Goal: Find specific page/section: Find specific page/section

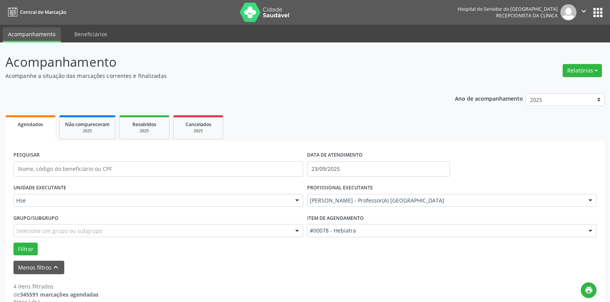
click at [591, 64] on button "Relatórios" at bounding box center [582, 70] width 39 height 13
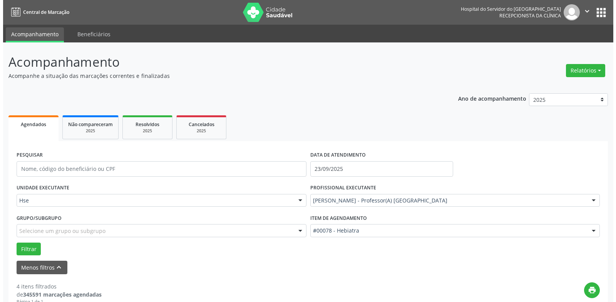
scroll to position [35, 0]
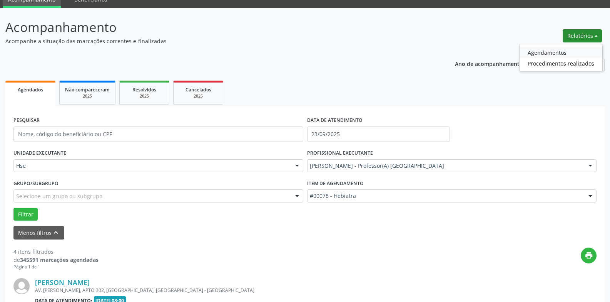
click at [560, 48] on link "Agendamentos" at bounding box center [561, 52] width 83 height 11
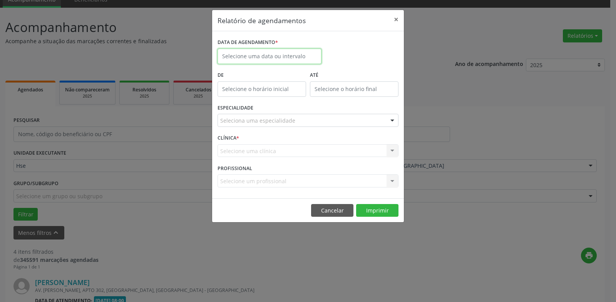
click at [292, 52] on input "text" at bounding box center [270, 56] width 104 height 15
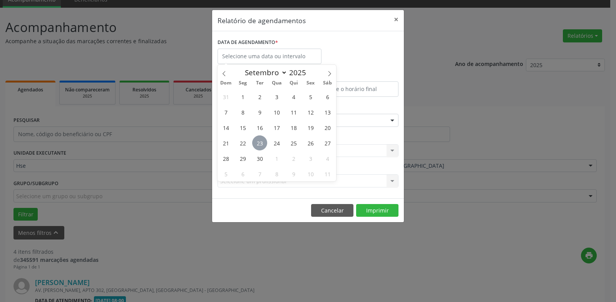
click at [260, 142] on span "23" at bounding box center [259, 142] width 15 height 15
type input "23/09/2025"
click at [260, 142] on span "23" at bounding box center [259, 142] width 15 height 15
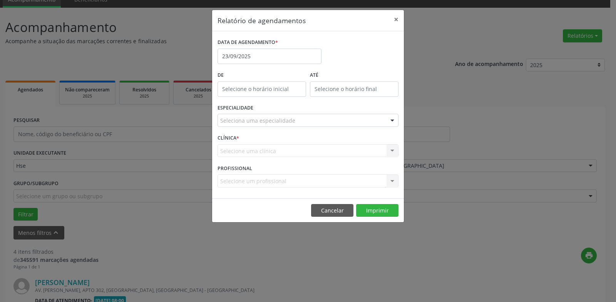
click at [333, 122] on div "Seleciona uma especialidade" at bounding box center [308, 120] width 181 height 13
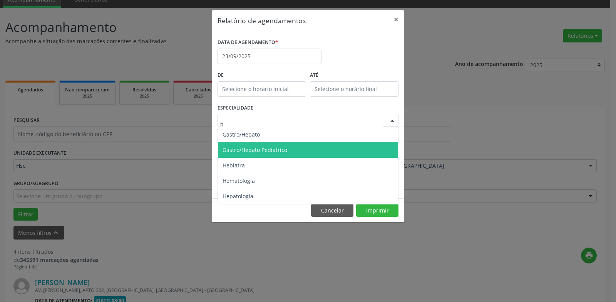
type input "he"
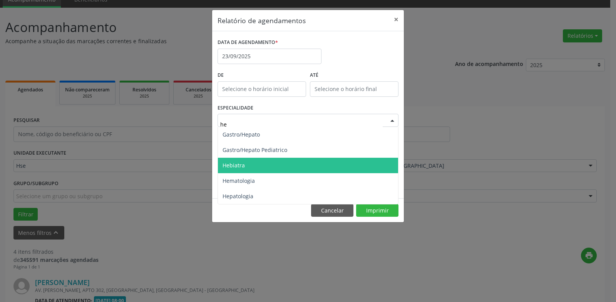
click at [310, 166] on span "Hebiatra" at bounding box center [308, 165] width 180 height 15
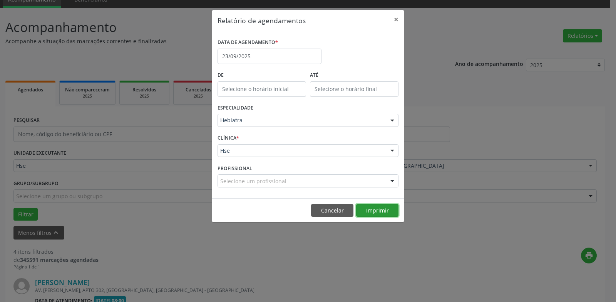
click at [361, 204] on button "Imprimir" at bounding box center [377, 210] width 42 height 13
